Goal: Task Accomplishment & Management: Complete application form

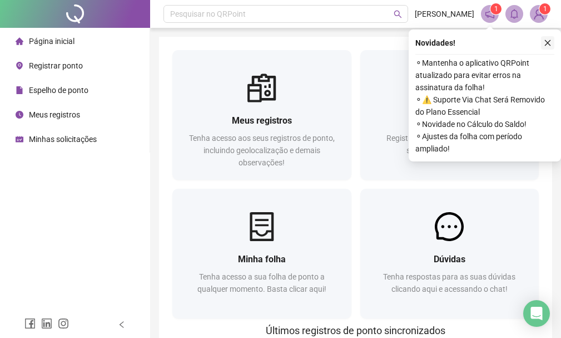
click at [546, 38] on button "button" at bounding box center [547, 42] width 13 height 13
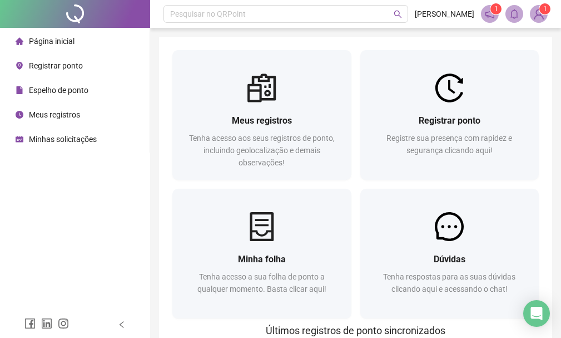
click at [37, 114] on span "Meus registros" at bounding box center [54, 114] width 51 height 9
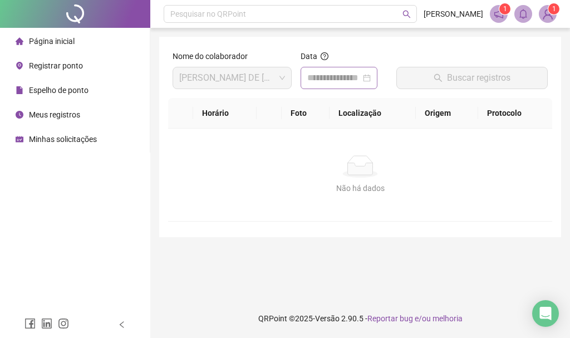
click at [370, 78] on div at bounding box center [338, 77] width 63 height 13
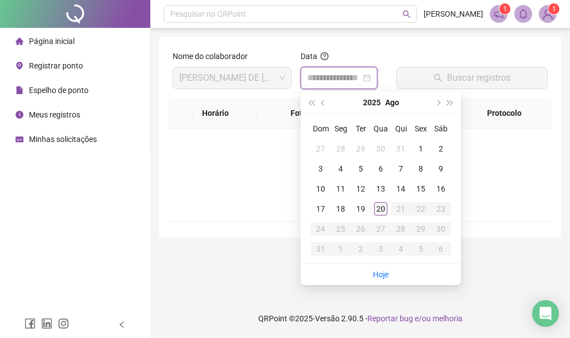
type input "**********"
click at [375, 203] on div "20" at bounding box center [380, 208] width 13 height 13
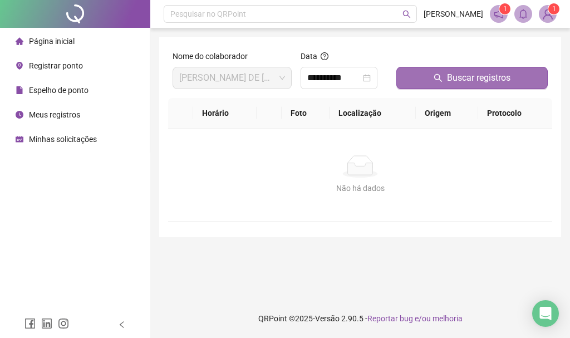
click at [461, 79] on span "Buscar registros" at bounding box center [478, 77] width 63 height 13
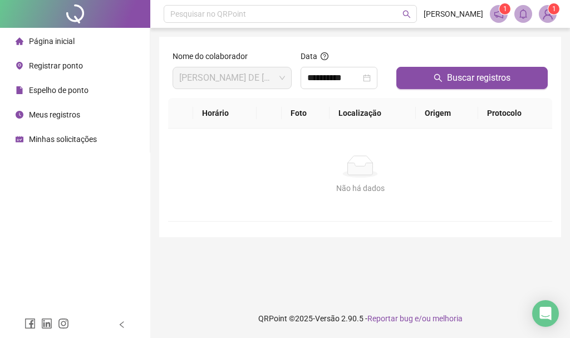
click at [26, 60] on div "Registrar ponto" at bounding box center [49, 66] width 67 height 22
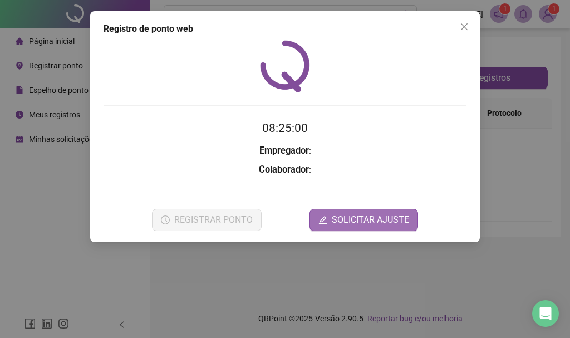
click at [392, 220] on span "SOLICITAR AJUSTE" at bounding box center [370, 219] width 77 height 13
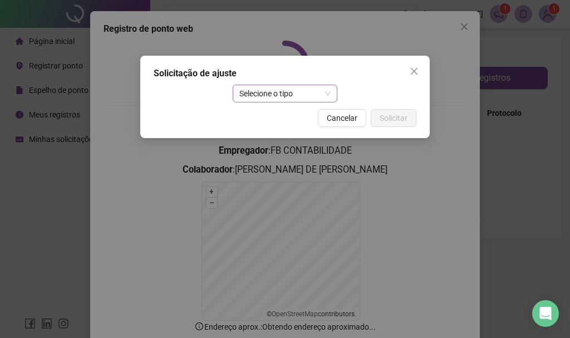
click at [270, 89] on span "Selecione o tipo" at bounding box center [285, 93] width 92 height 17
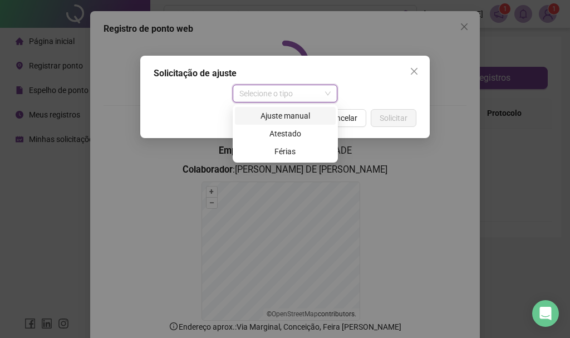
click at [275, 113] on div "Ajuste manual" at bounding box center [284, 116] width 87 height 12
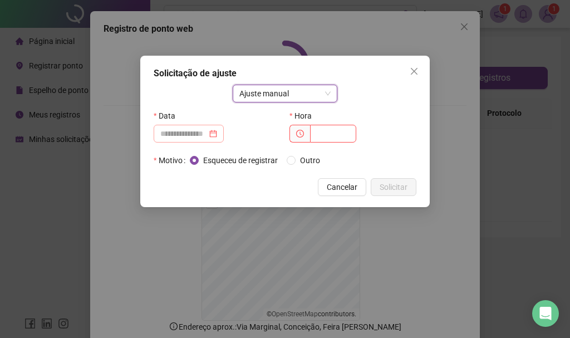
click at [217, 131] on div at bounding box center [188, 133] width 57 height 12
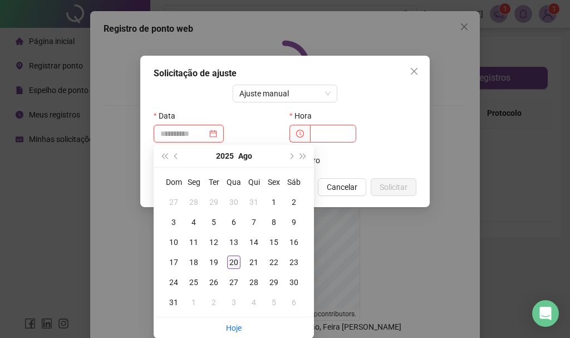
type input "**********"
click at [227, 259] on div "20" at bounding box center [233, 261] width 13 height 13
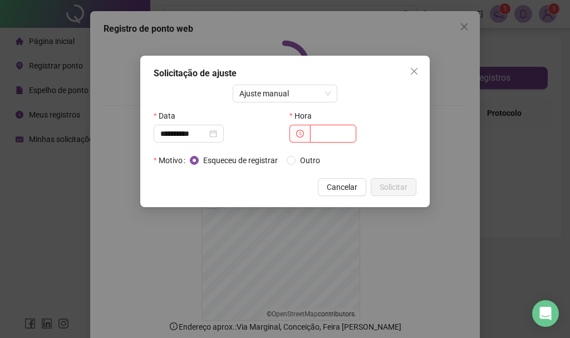
click at [325, 137] on input "text" at bounding box center [333, 134] width 46 height 18
type input "*****"
click at [271, 169] on div "Esqueceu de registrar Outro" at bounding box center [303, 160] width 226 height 18
click at [394, 182] on span "Solicitar" at bounding box center [393, 187] width 28 height 12
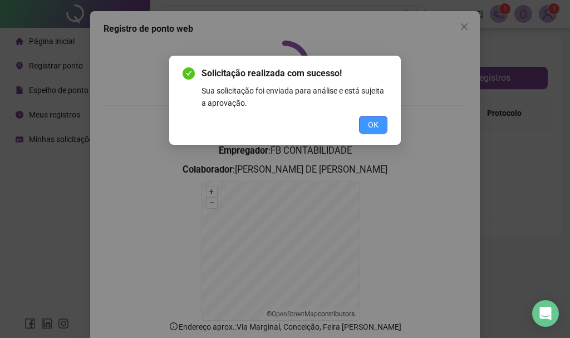
click at [372, 128] on span "OK" at bounding box center [373, 124] width 11 height 12
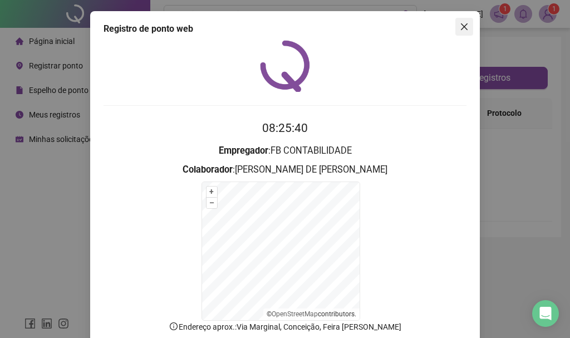
click at [459, 30] on icon "close" at bounding box center [463, 26] width 9 height 9
